Goal: Communication & Community: Answer question/provide support

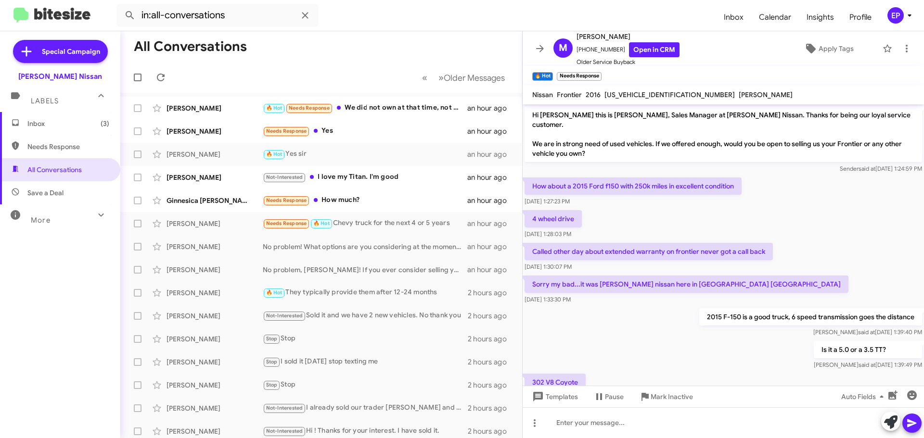
click at [709, 339] on div "Is it a 5.0 or a 3.5 TT? [PERSON_NAME] at [DATE] 1:39:49 PM" at bounding box center [722, 355] width 401 height 33
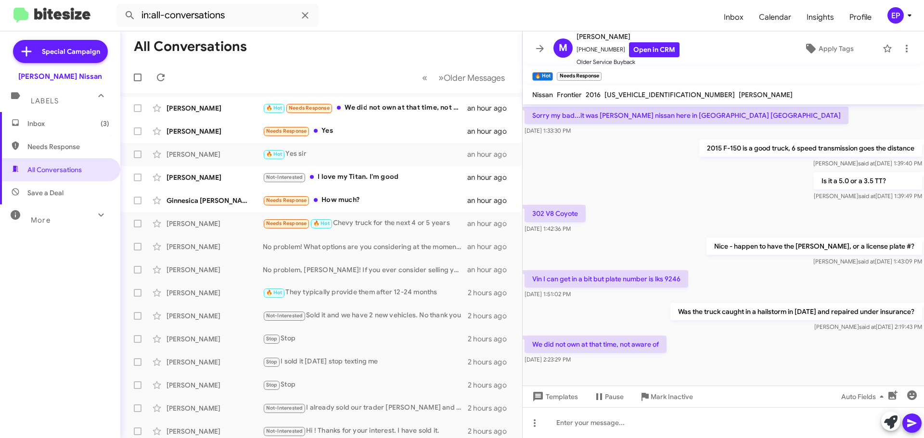
click at [685, 242] on div "Nice - happen to have the [PERSON_NAME], or a license plate #? [PERSON_NAME] at…" at bounding box center [722, 252] width 401 height 33
click at [687, 218] on div "302 V8 Coyote [DATE] 1:42:36 PM" at bounding box center [722, 219] width 401 height 33
click at [687, 214] on div "302 V8 Coyote [DATE] 1:42:36 PM" at bounding box center [722, 219] width 401 height 33
click at [688, 214] on div "302 V8 Coyote [DATE] 1:42:36 PM" at bounding box center [722, 219] width 401 height 33
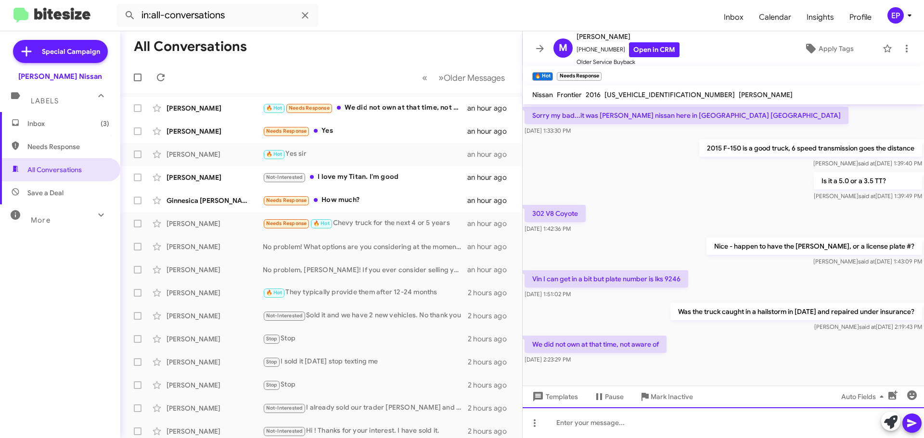
click at [626, 420] on div at bounding box center [722, 422] width 401 height 31
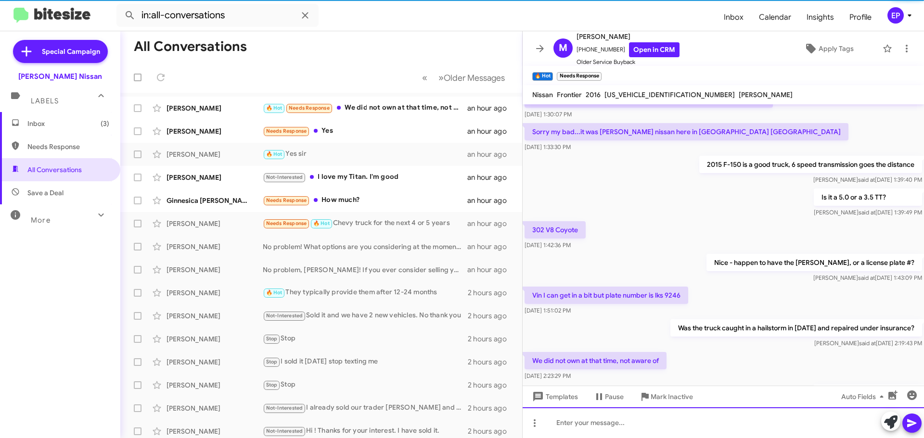
scroll to position [204, 0]
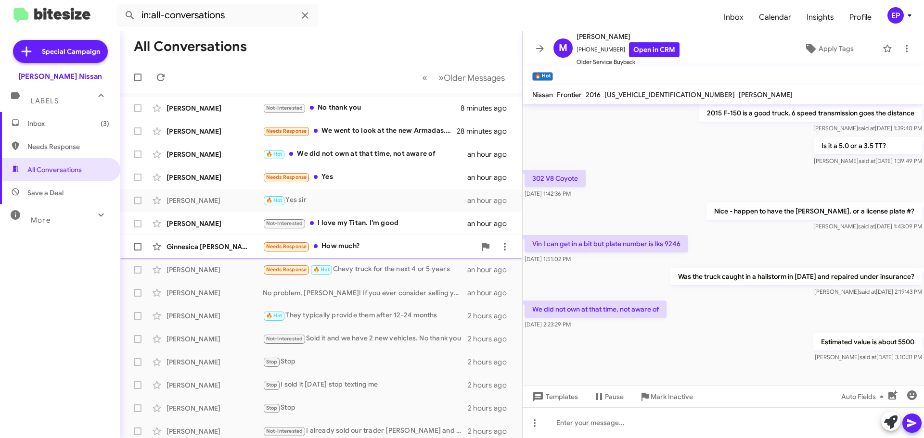
click at [345, 246] on div "Needs Response How much?" at bounding box center [369, 246] width 213 height 11
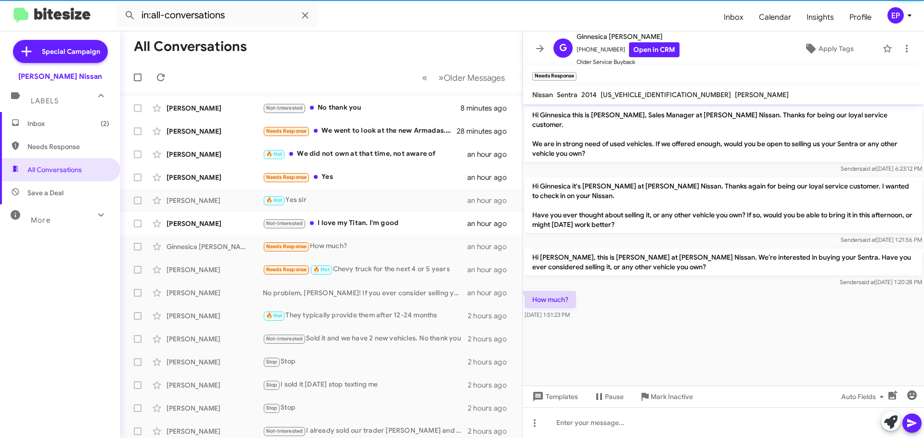
click at [628, 292] on div "How much? [DATE] 1:51:23 PM" at bounding box center [722, 305] width 401 height 33
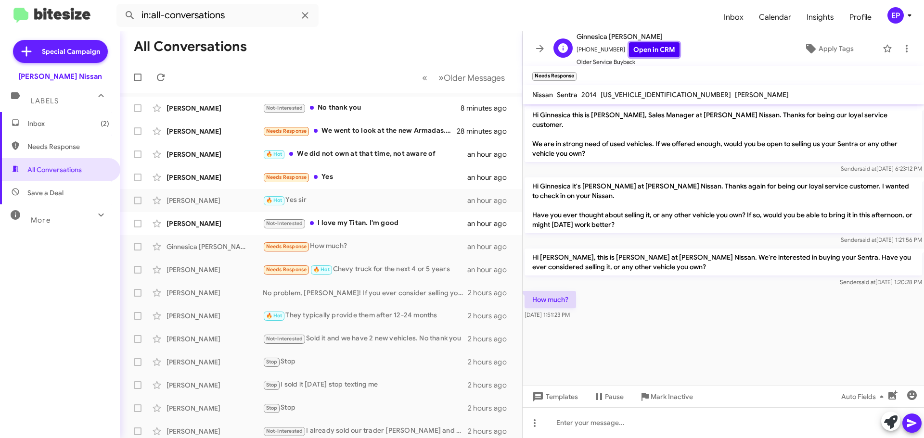
click at [641, 50] on link "Open in CRM" at bounding box center [654, 49] width 51 height 15
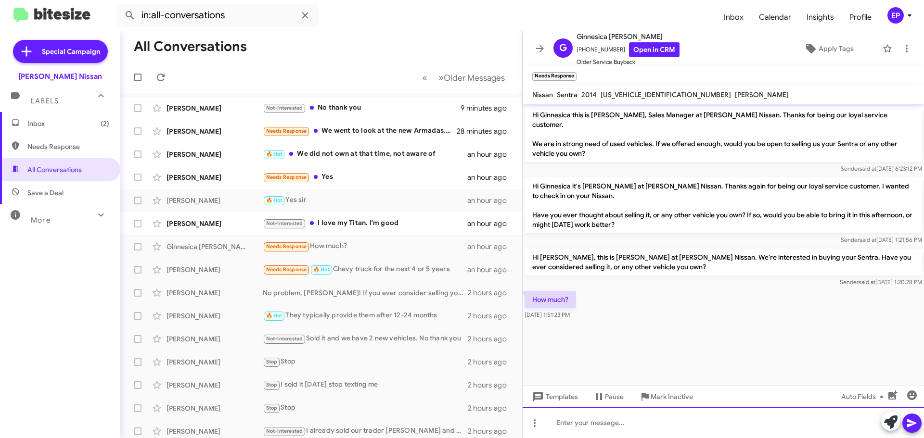
click at [603, 425] on div at bounding box center [722, 422] width 401 height 31
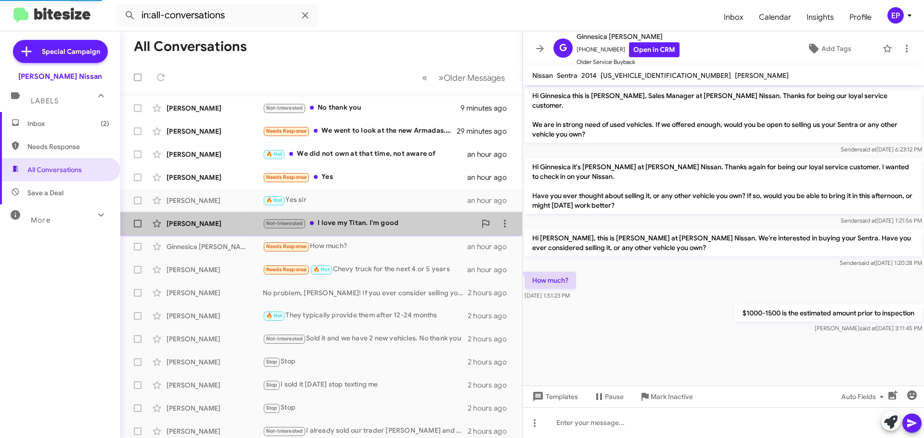
click at [359, 227] on div "Not-Interested I love my Titan. I'm good" at bounding box center [369, 223] width 213 height 11
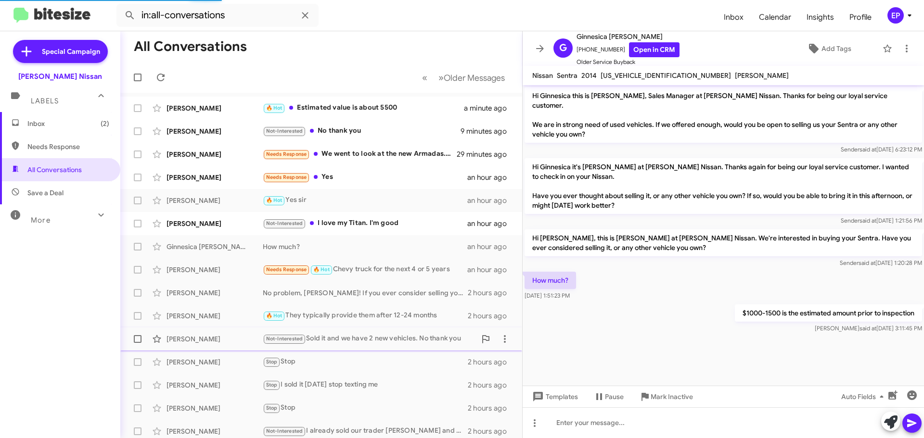
scroll to position [17, 0]
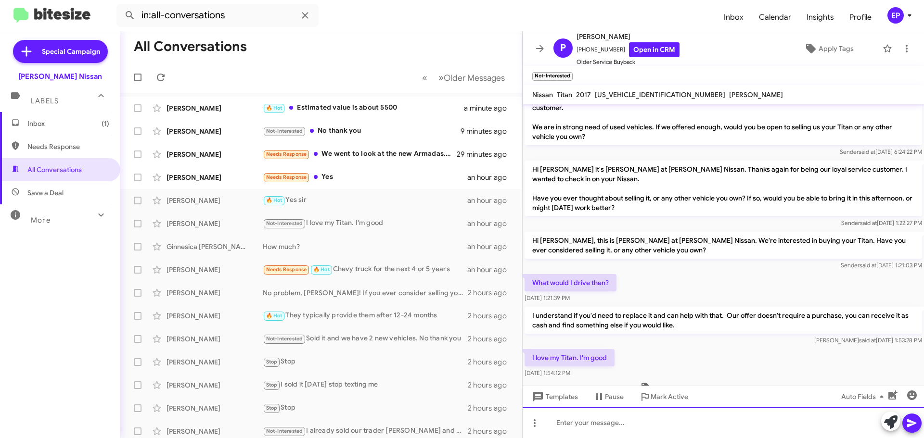
click at [628, 428] on div at bounding box center [722, 422] width 401 height 31
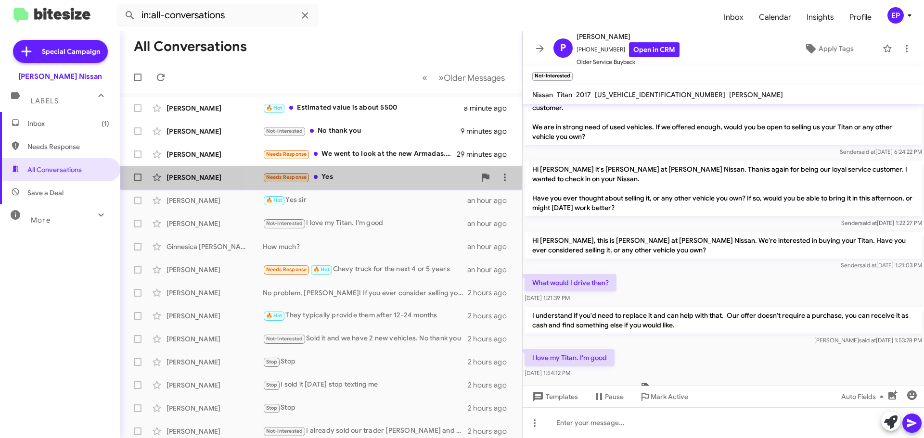
click at [331, 178] on div "Needs Response Yes" at bounding box center [369, 177] width 213 height 11
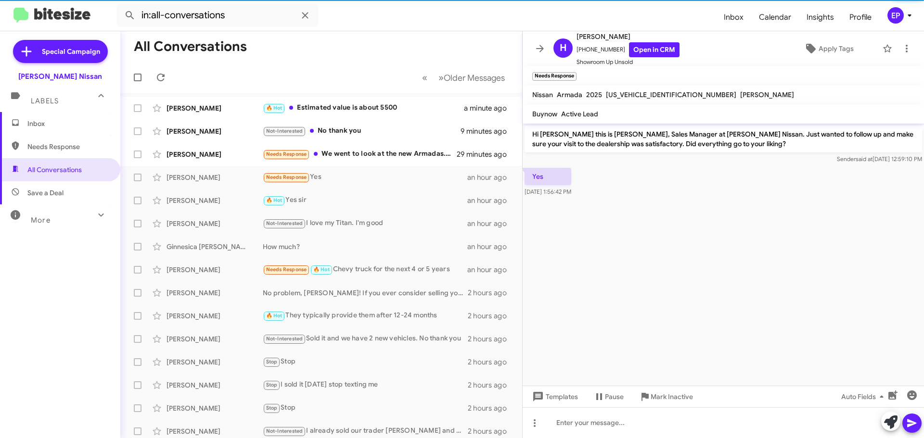
click at [703, 248] on cdk-virtual-scroll-viewport "Hi [PERSON_NAME] this is [PERSON_NAME], Sales Manager at [PERSON_NAME] Nissan. …" at bounding box center [722, 255] width 401 height 262
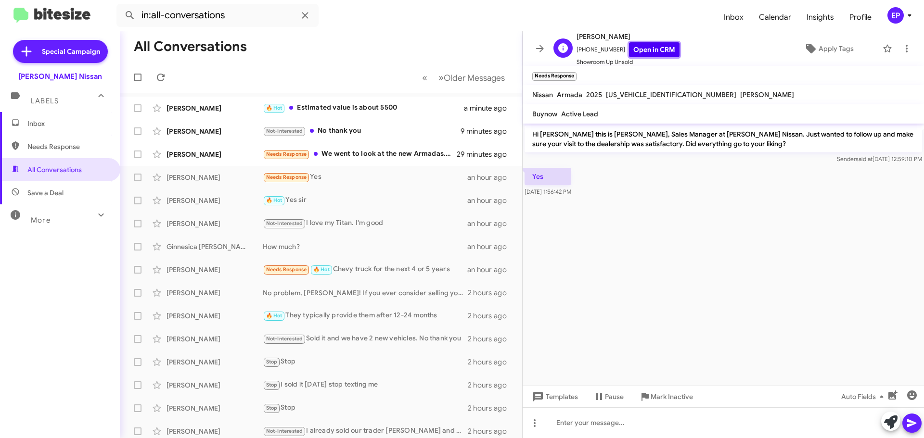
click at [648, 51] on link "Open in CRM" at bounding box center [654, 49] width 51 height 15
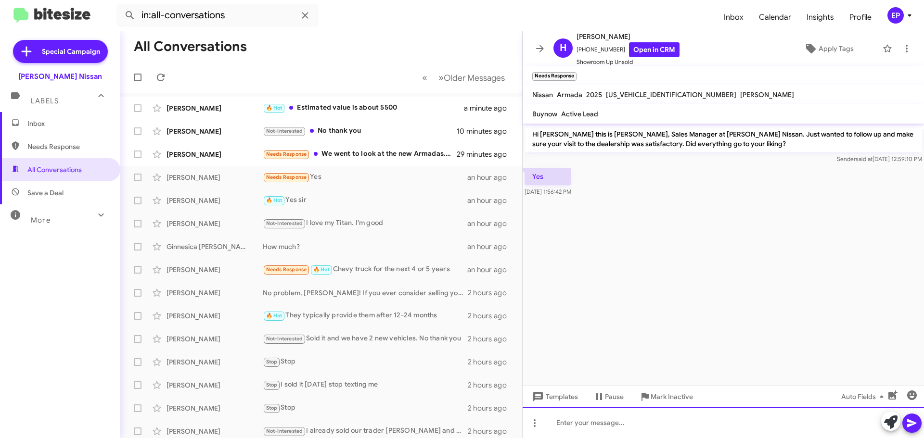
click at [595, 431] on div at bounding box center [722, 422] width 401 height 31
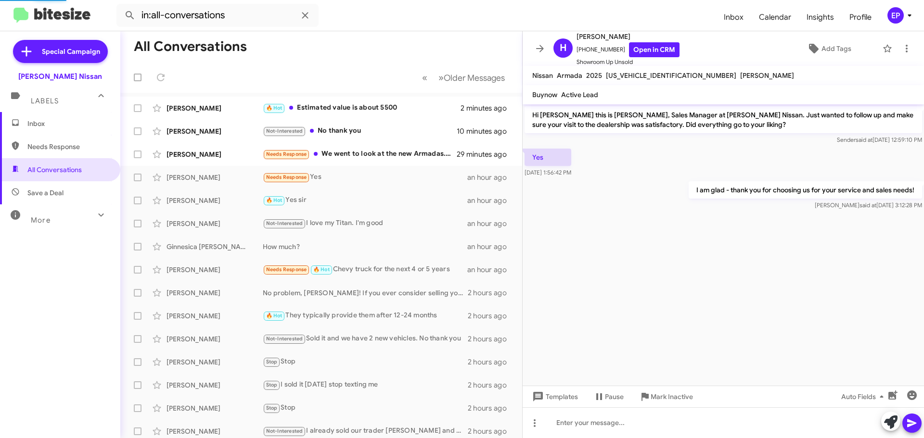
click at [744, 292] on cdk-virtual-scroll-viewport "Hi [PERSON_NAME] this is [PERSON_NAME], Sales Manager at [PERSON_NAME] Nissan. …" at bounding box center [722, 244] width 401 height 281
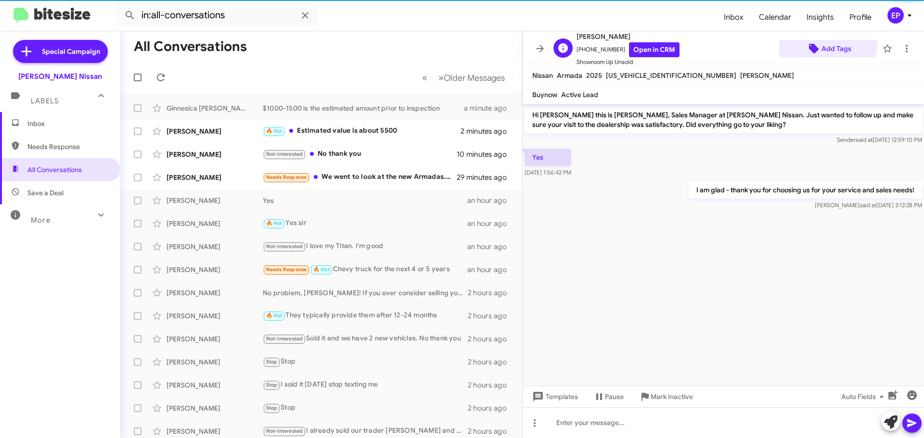
click at [821, 45] on span "Add Tags" at bounding box center [836, 48] width 30 height 17
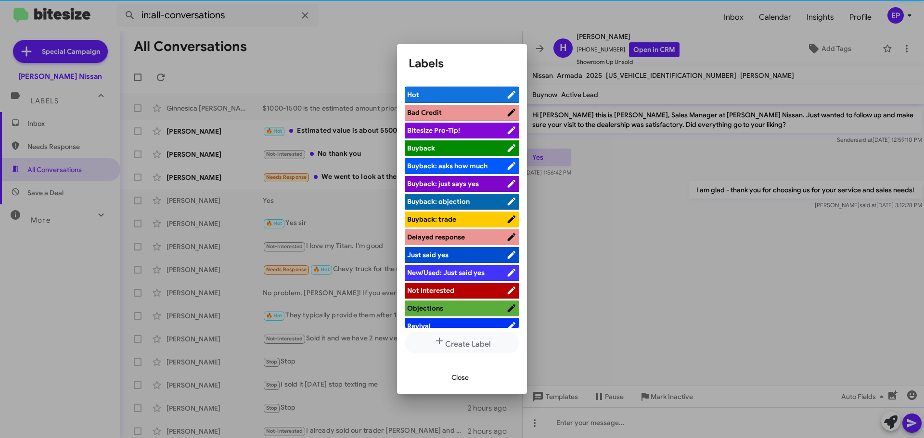
click at [437, 290] on span "Not Interested" at bounding box center [430, 290] width 47 height 9
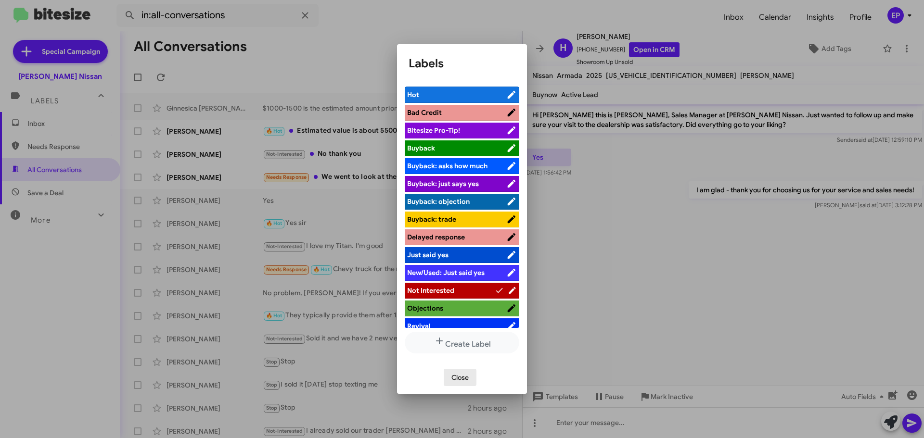
click at [455, 374] on span "Close" at bounding box center [459, 377] width 17 height 17
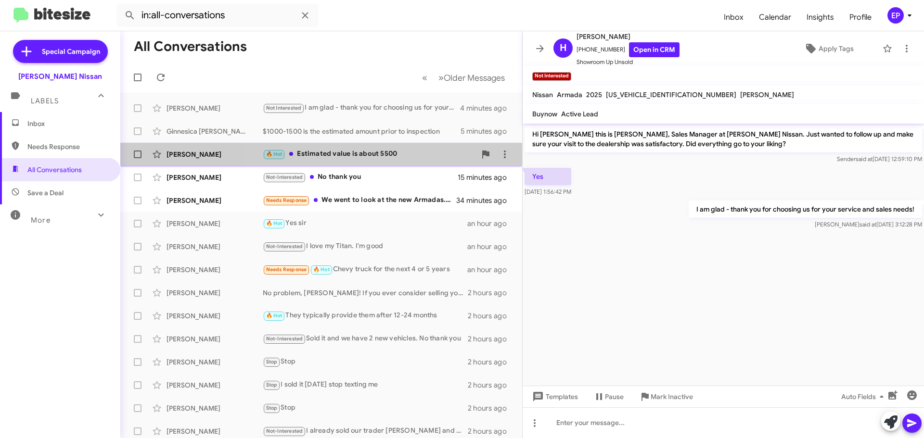
click at [380, 152] on div "🔥 Hot Estimated value is about 5500" at bounding box center [369, 154] width 213 height 11
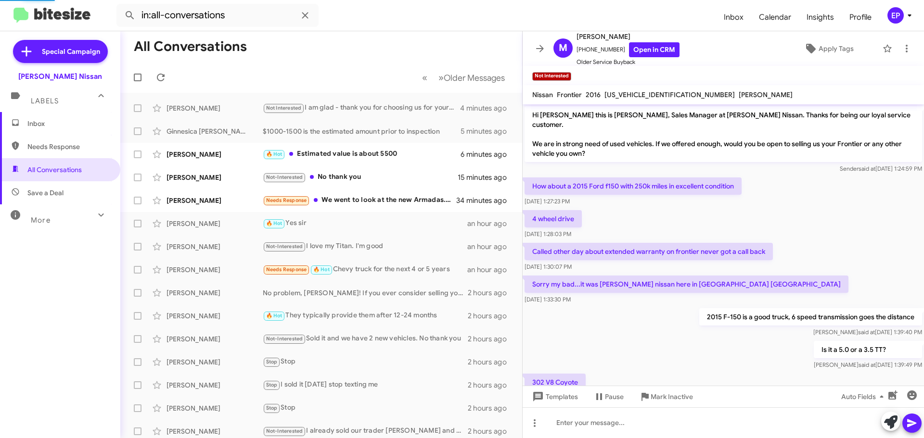
scroll to position [204, 0]
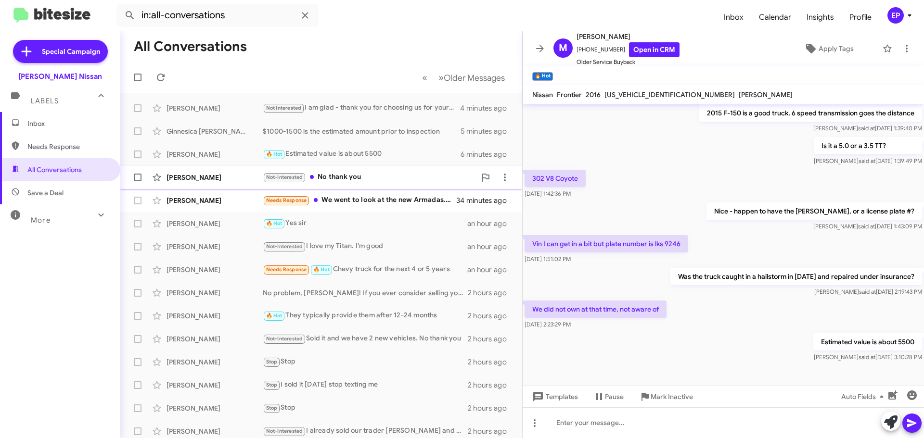
click at [376, 179] on div "Not-Interested No thank you" at bounding box center [369, 177] width 213 height 11
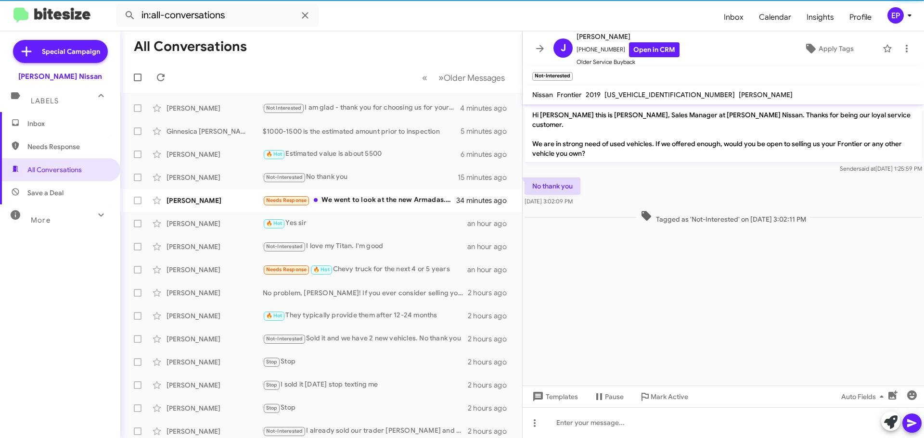
click at [655, 259] on cdk-virtual-scroll-viewport "Hi [PERSON_NAME] this is [PERSON_NAME], Sales Manager at [PERSON_NAME] Nissan. …" at bounding box center [722, 244] width 401 height 281
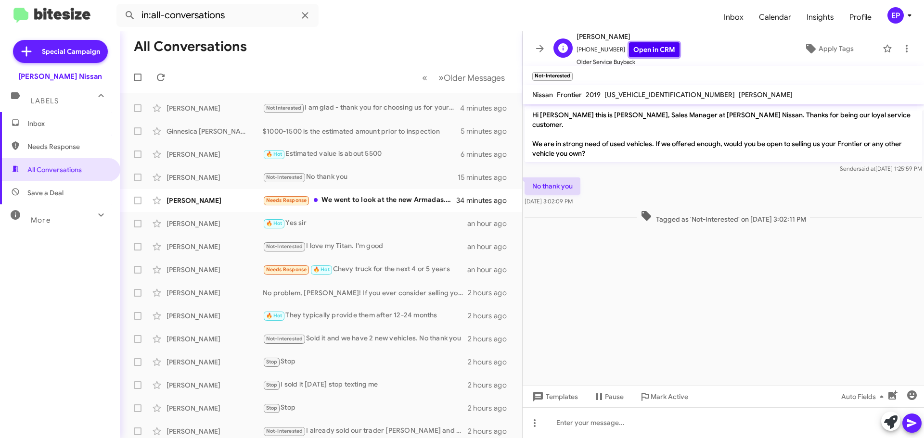
click at [657, 48] on link "Open in CRM" at bounding box center [654, 49] width 51 height 15
click at [629, 287] on cdk-virtual-scroll-viewport "Hi [PERSON_NAME] this is [PERSON_NAME], Sales Manager at [PERSON_NAME] Nissan. …" at bounding box center [722, 244] width 401 height 281
click at [338, 199] on div "Needs Response We went to look at the new Armadas. Not exactly in the market fo…" at bounding box center [369, 200] width 213 height 11
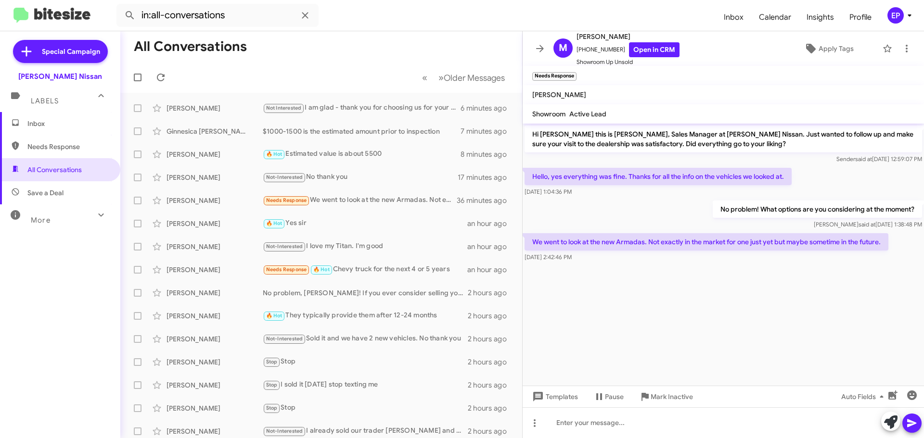
click at [678, 273] on div at bounding box center [722, 269] width 401 height 10
click at [669, 281] on cdk-virtual-scroll-viewport "Hi [PERSON_NAME] this is [PERSON_NAME], Sales Manager at [PERSON_NAME] Nissan. …" at bounding box center [722, 255] width 401 height 262
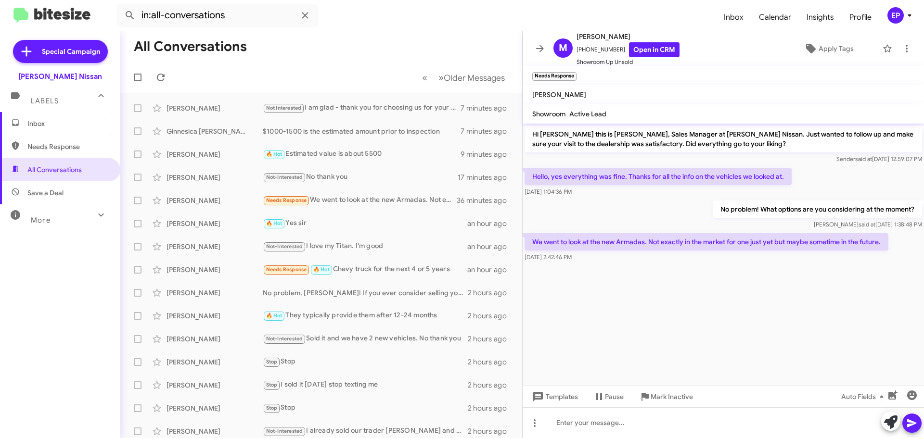
click at [650, 293] on cdk-virtual-scroll-viewport "Hi [PERSON_NAME] this is [PERSON_NAME], Sales Manager at [PERSON_NAME] Nissan. …" at bounding box center [722, 255] width 401 height 262
click at [654, 292] on cdk-virtual-scroll-viewport "Hi [PERSON_NAME] this is [PERSON_NAME], Sales Manager at [PERSON_NAME] Nissan. …" at bounding box center [722, 255] width 401 height 262
click at [712, 298] on cdk-virtual-scroll-viewport "Hi [PERSON_NAME] this is [PERSON_NAME], Sales Manager at [PERSON_NAME] Nissan. …" at bounding box center [722, 255] width 401 height 262
